Goal: Task Accomplishment & Management: Use online tool/utility

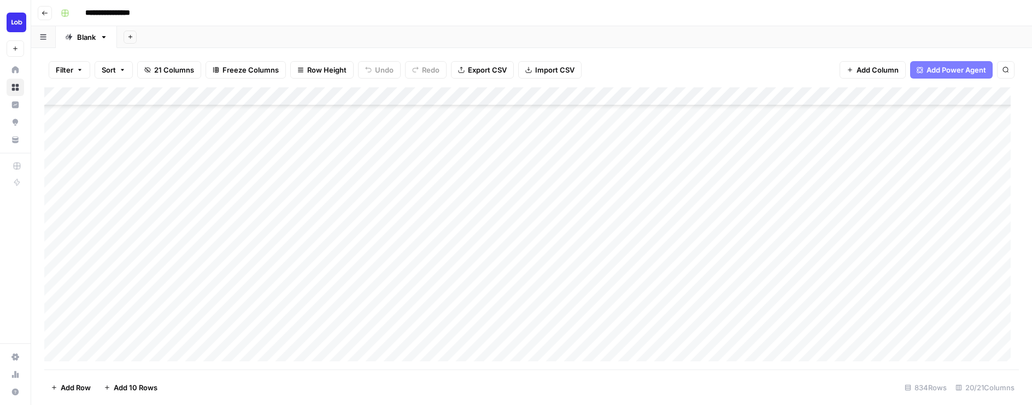
scroll to position [493, 0]
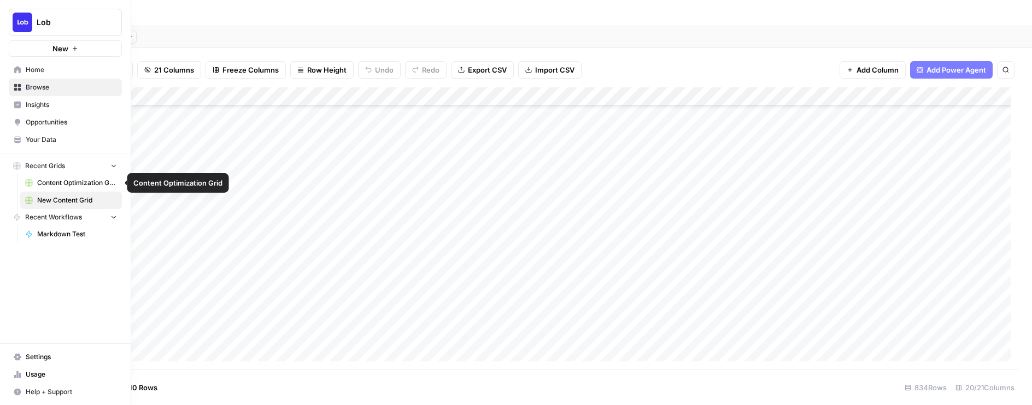
click at [79, 184] on span "Content Optimization Grid" at bounding box center [77, 183] width 80 height 10
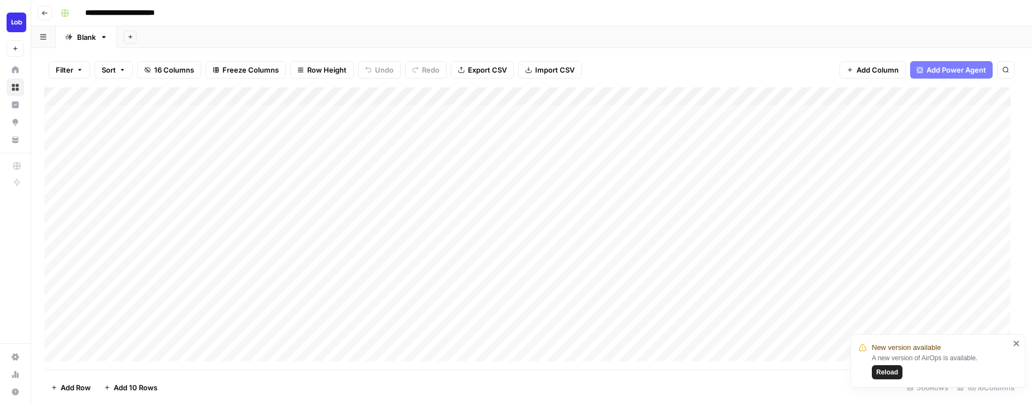
click at [885, 369] on span "Reload" at bounding box center [887, 373] width 22 height 10
click at [257, 204] on div "Add Column" at bounding box center [531, 228] width 974 height 283
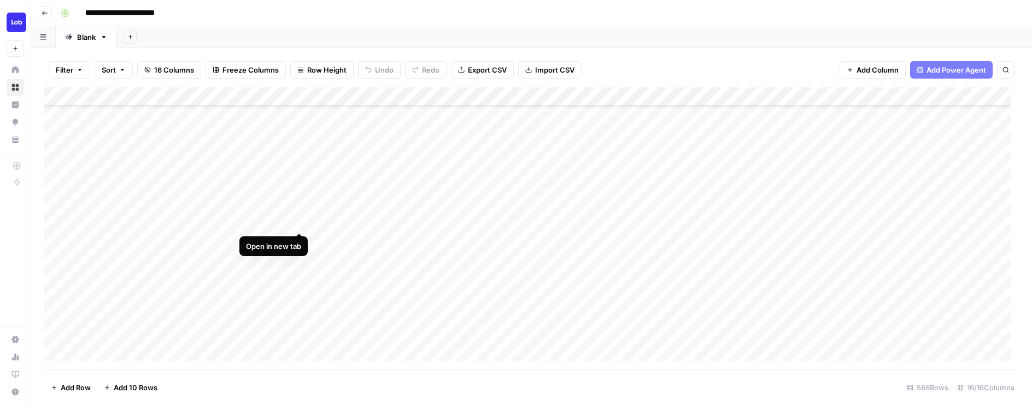
click at [299, 220] on div "Add Column" at bounding box center [531, 228] width 974 height 283
click at [301, 239] on div "Add Column" at bounding box center [531, 228] width 974 height 283
